Goal: Information Seeking & Learning: Check status

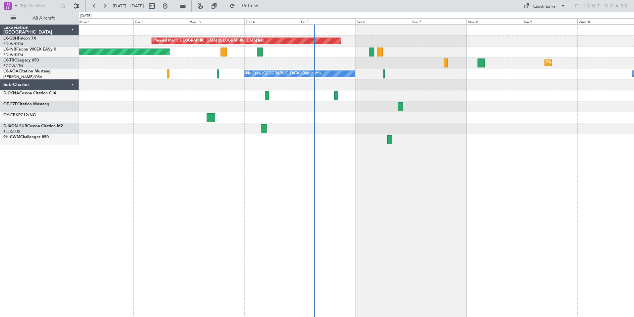
click at [403, 190] on div "Planned Maint Dubai (Dubai Intl) Unplanned Maint Dubai (Al Maktoum Intl) Planne…" at bounding box center [356, 170] width 555 height 292
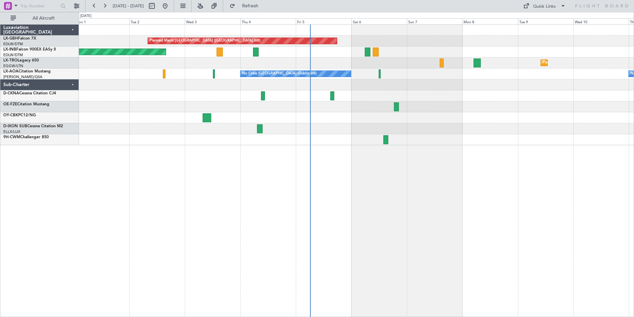
click at [469, 134] on div at bounding box center [356, 128] width 555 height 11
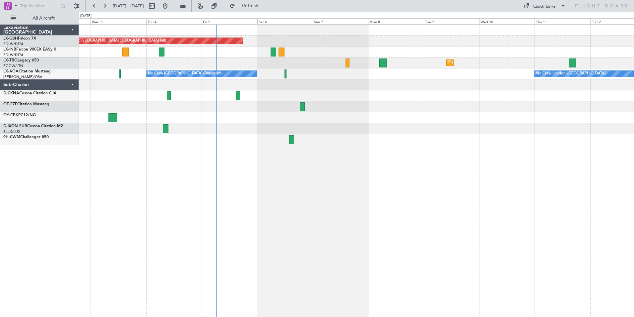
click at [355, 109] on div at bounding box center [356, 106] width 555 height 11
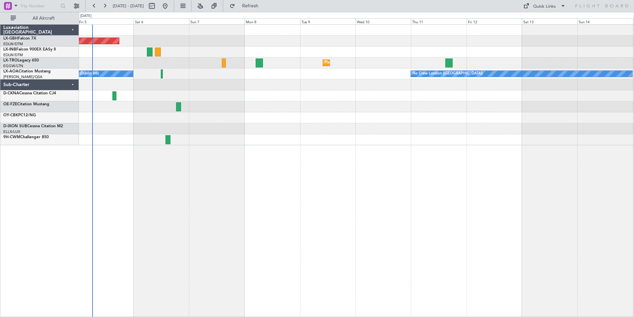
click at [329, 127] on div at bounding box center [356, 128] width 555 height 11
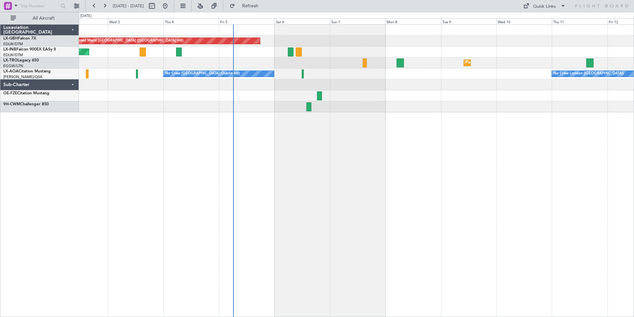
click at [449, 157] on div "Planned Maint Dubai (Dubai Intl) Unplanned Maint Dubai (Al Maktoum Intl) Planne…" at bounding box center [356, 170] width 555 height 292
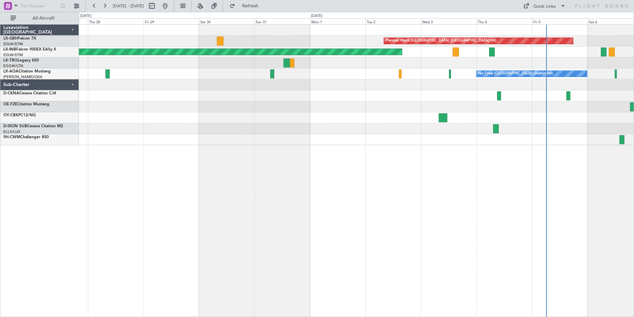
click at [458, 191] on div "Planned Maint Dubai (Dubai Intl) Planned Maint Nice (Côte d'Azur Airport) Unpla…" at bounding box center [356, 170] width 555 height 292
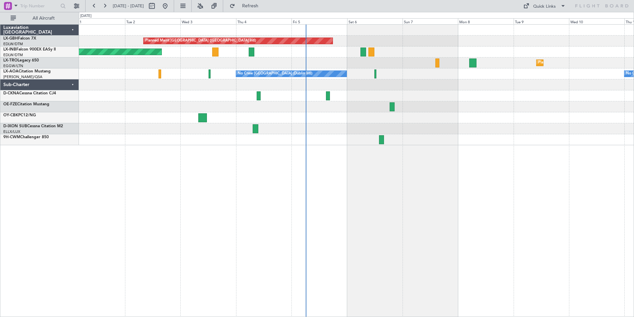
click at [201, 181] on div "Planned Maint Dubai (Dubai Intl) Unplanned Maint Dubai (Al Maktoum Intl) Planne…" at bounding box center [356, 170] width 555 height 292
